Goal: Find specific page/section: Find specific page/section

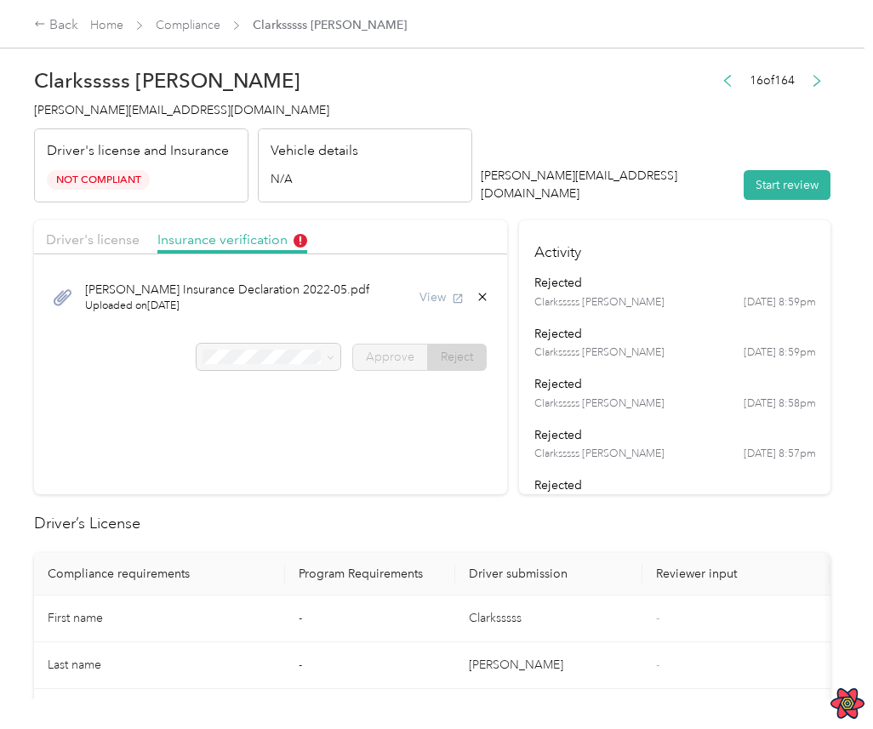
click at [453, 300] on div "View" at bounding box center [455, 298] width 70 height 18
